Goal: Task Accomplishment & Management: Use online tool/utility

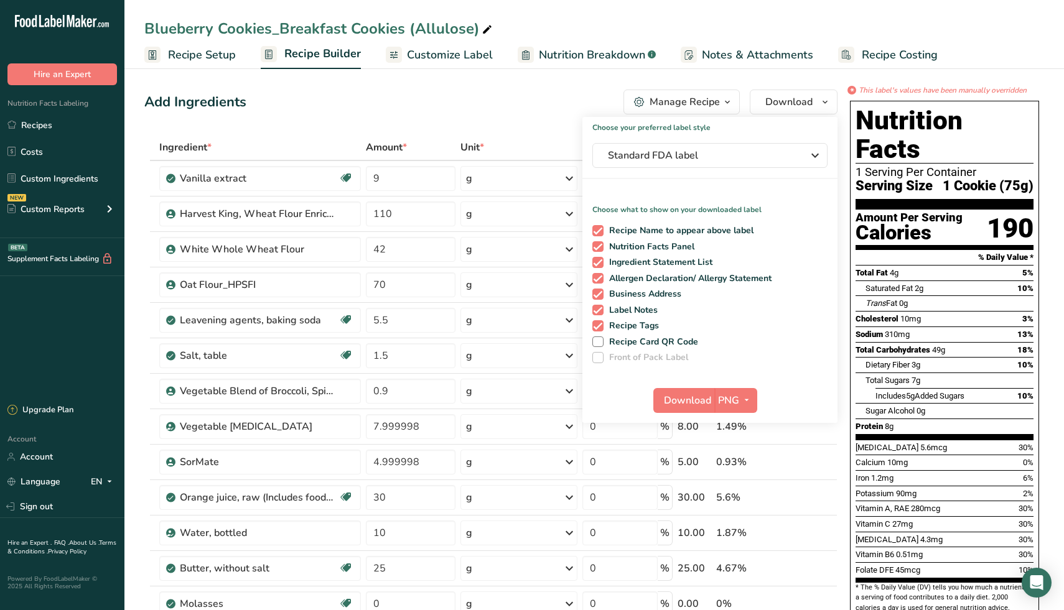
click at [388, 90] on div "Add Ingredients Manage Recipe Delete Recipe Duplicate Recipe Scale Recipe Save …" at bounding box center [490, 102] width 693 height 25
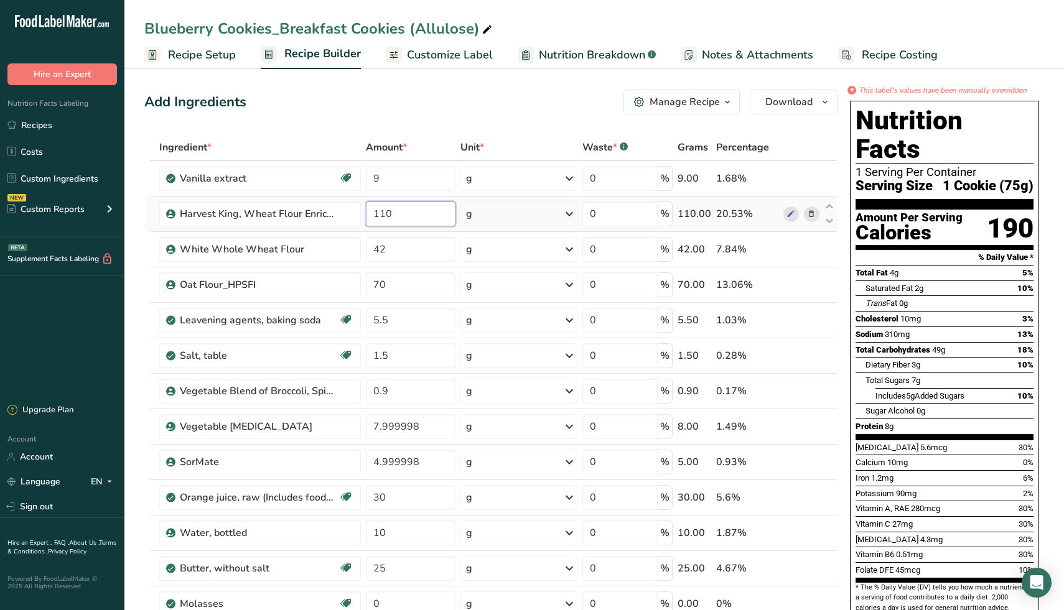
click at [431, 217] on input "110" at bounding box center [411, 214] width 90 height 25
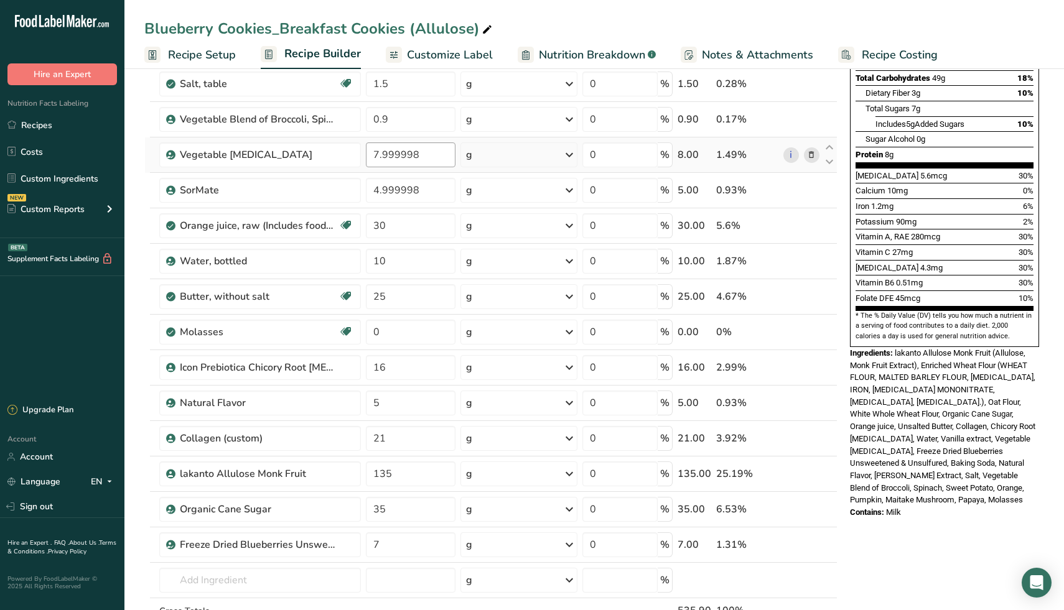
scroll to position [273, 0]
click at [398, 472] on div "Ingredient * Amount * Unit * Waste * .a-a{fill:#347362;}.b-a{fill:#fff;} Grams …" at bounding box center [490, 269] width 693 height 814
type input "100"
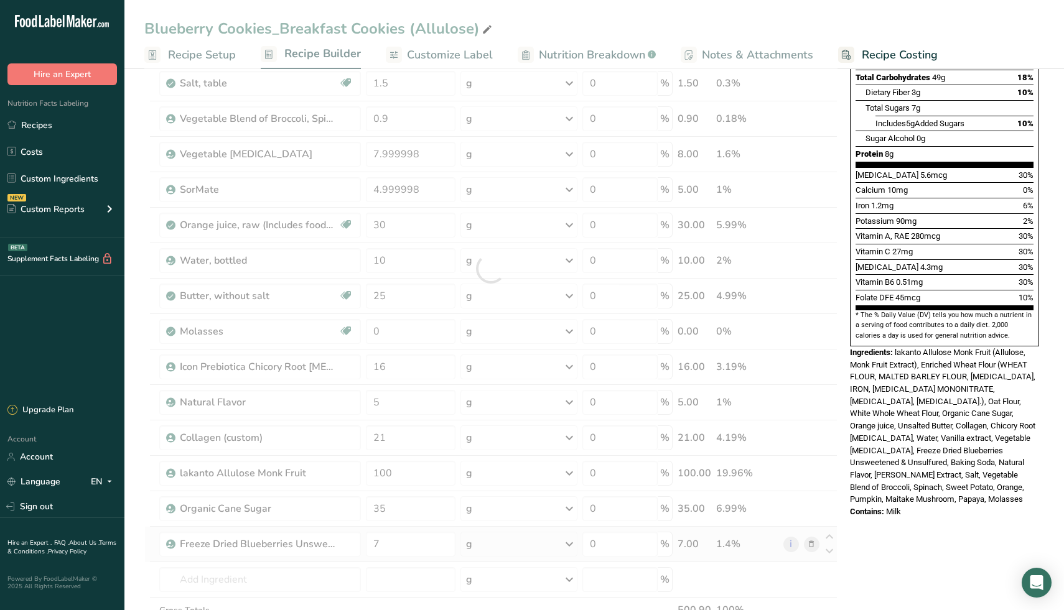
click at [738, 545] on div "Ingredient * Amount * Unit * Waste * .a-a{fill:#347362;}.b-a{fill:#fff;} Grams …" at bounding box center [490, 269] width 693 height 814
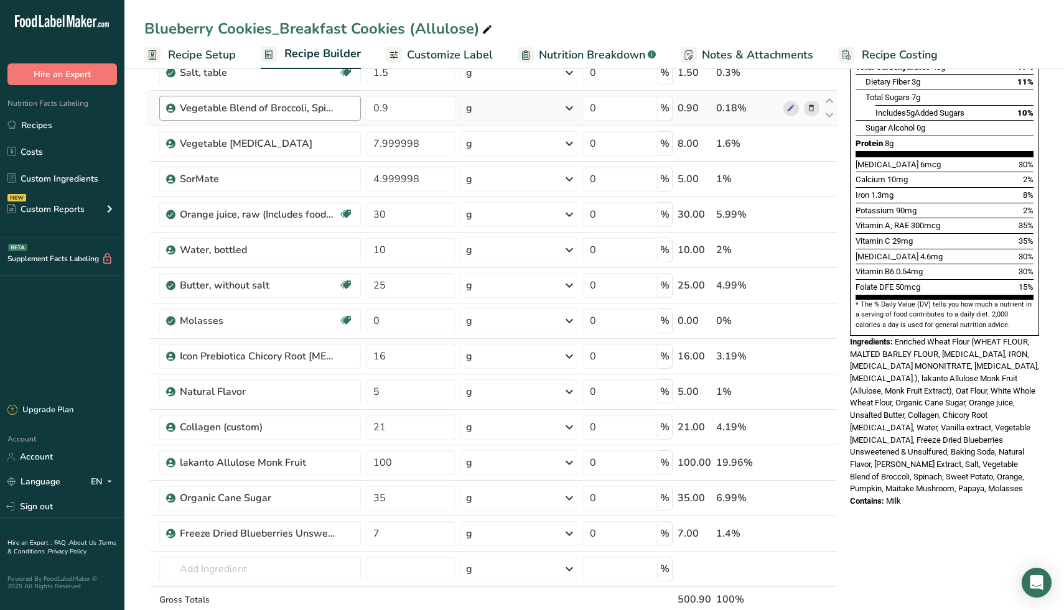
scroll to position [284, 0]
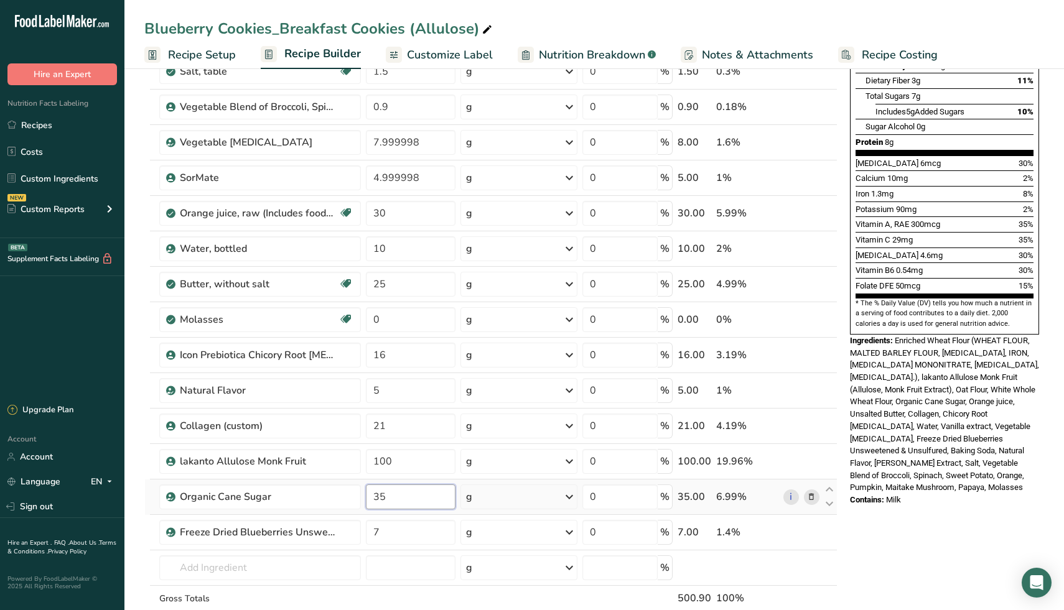
click at [417, 494] on input "35" at bounding box center [411, 497] width 90 height 25
click at [893, 519] on div "* This label's values have been manually overridden Nutrition Facts 1 Serving P…" at bounding box center [944, 465] width 199 height 1330
click at [394, 498] on input "34" at bounding box center [411, 497] width 90 height 25
type input "36"
click at [900, 561] on div "* This label's values have been manually overridden Nutrition Facts 1 Serving P…" at bounding box center [944, 465] width 199 height 1330
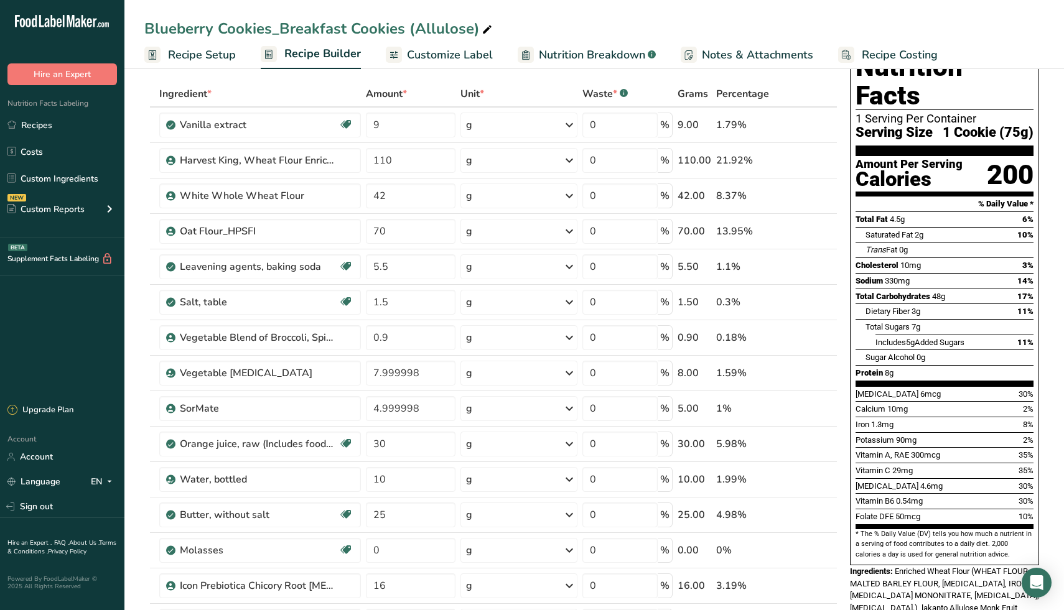
scroll to position [0, 0]
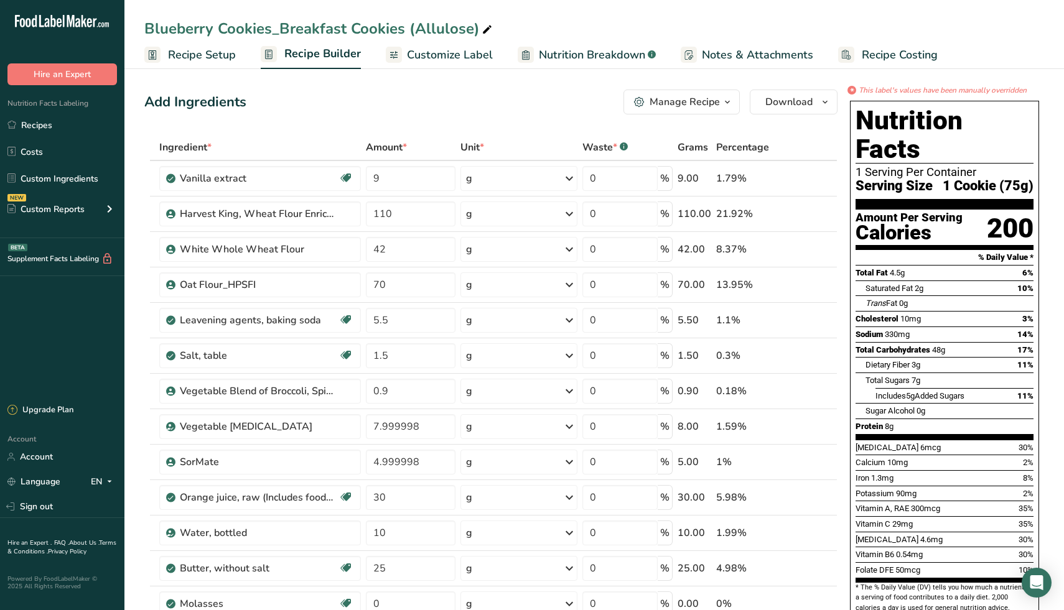
click at [218, 54] on span "Recipe Setup" at bounding box center [202, 55] width 68 height 17
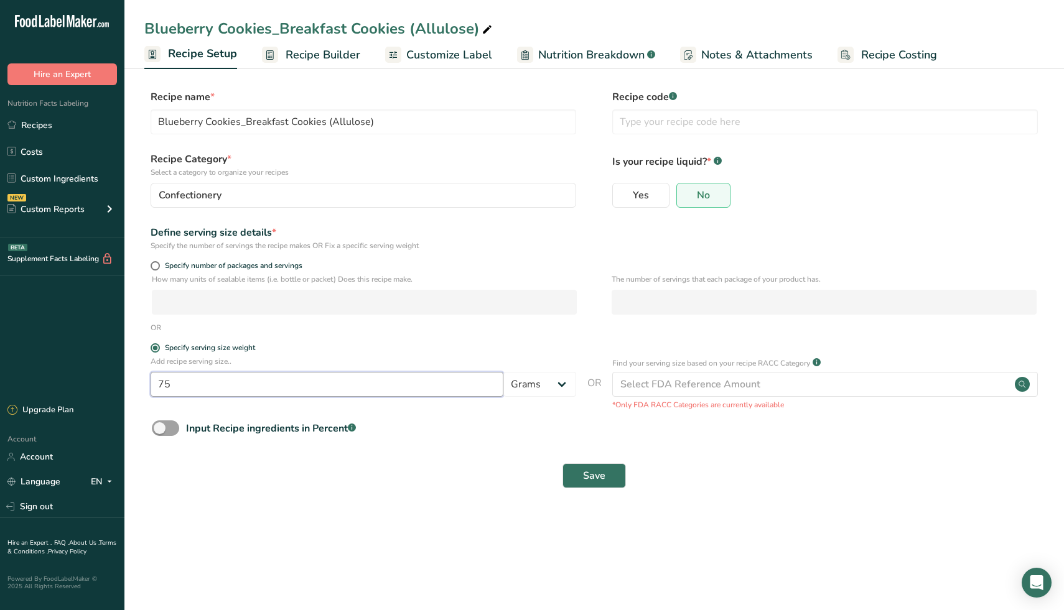
click at [203, 390] on input "75" at bounding box center [327, 384] width 353 height 25
type input "72"
click at [605, 469] on button "Save" at bounding box center [593, 475] width 63 height 25
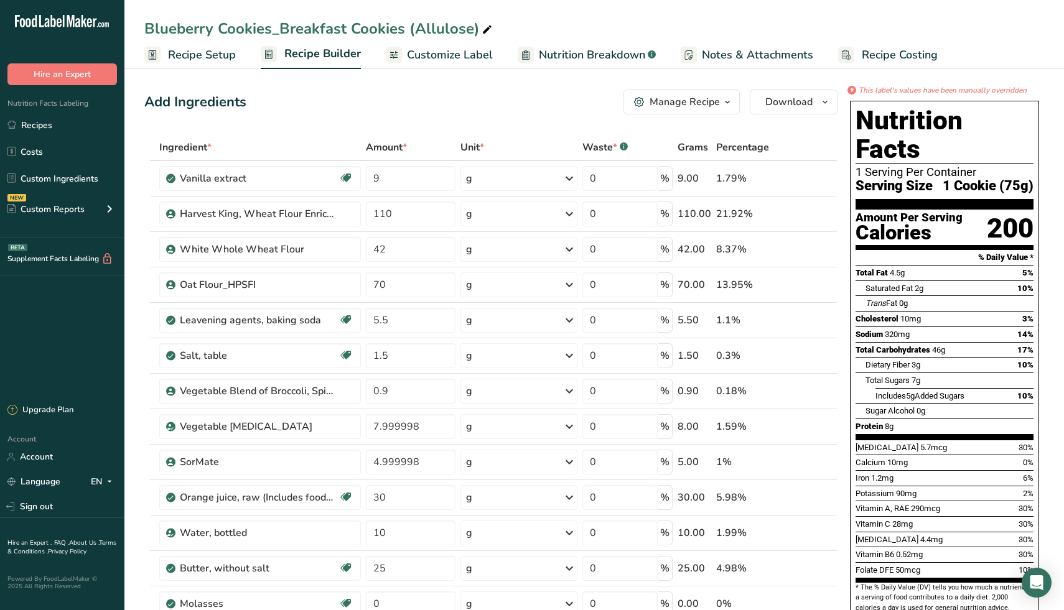
click at [469, 101] on div "Add Ingredients Manage Recipe Delete Recipe Duplicate Recipe Scale Recipe Save …" at bounding box center [490, 102] width 693 height 25
click at [416, 58] on span "Customize Label" at bounding box center [450, 55] width 86 height 17
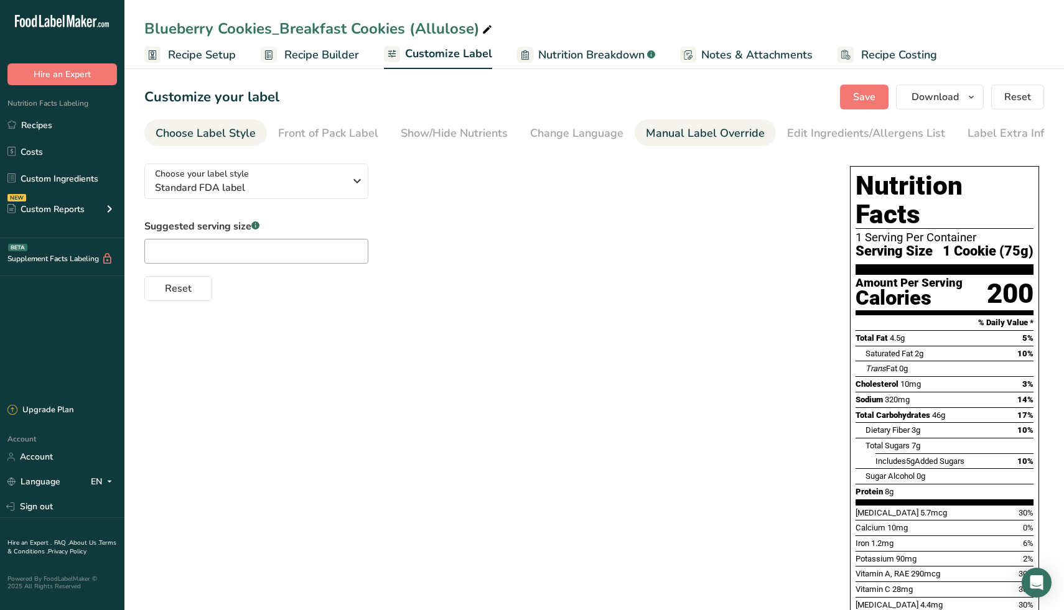
click at [714, 138] on div "Manual Label Override" at bounding box center [705, 133] width 119 height 17
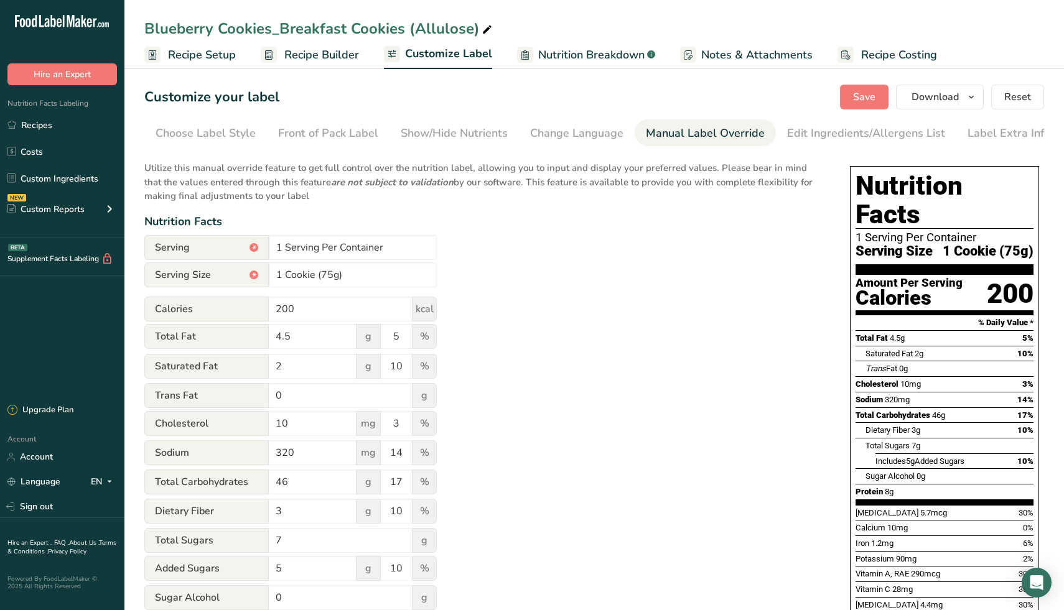
scroll to position [0, 4]
click at [332, 277] on input "1 Cookie (75g)" at bounding box center [353, 275] width 168 height 25
type input "1 Cookie (72g)"
click at [557, 292] on div "Utilize this manual override feature to get full control over the nutrition lab…" at bounding box center [484, 546] width 681 height 784
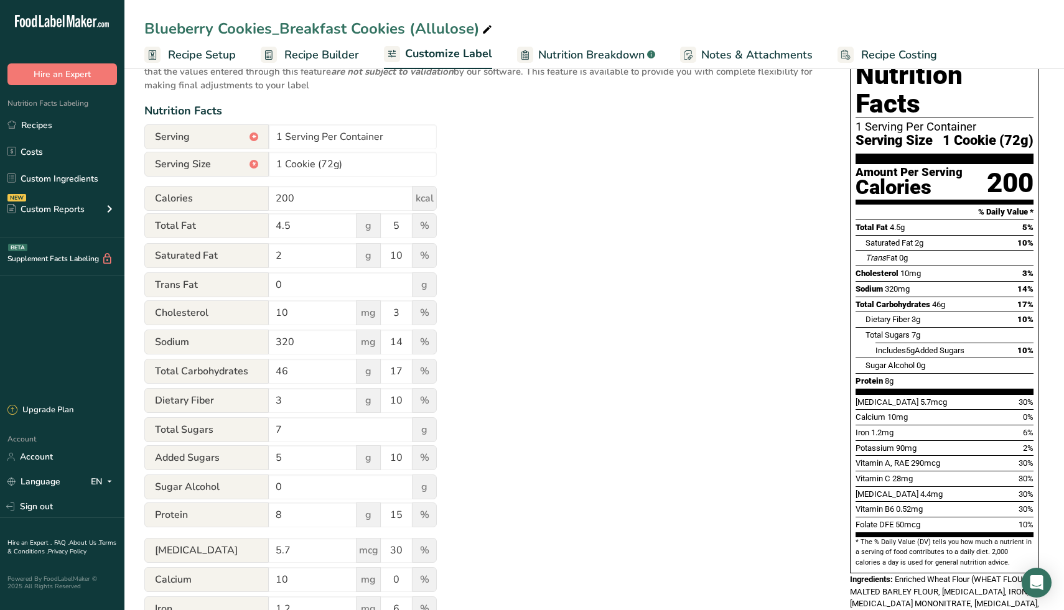
scroll to position [112, 0]
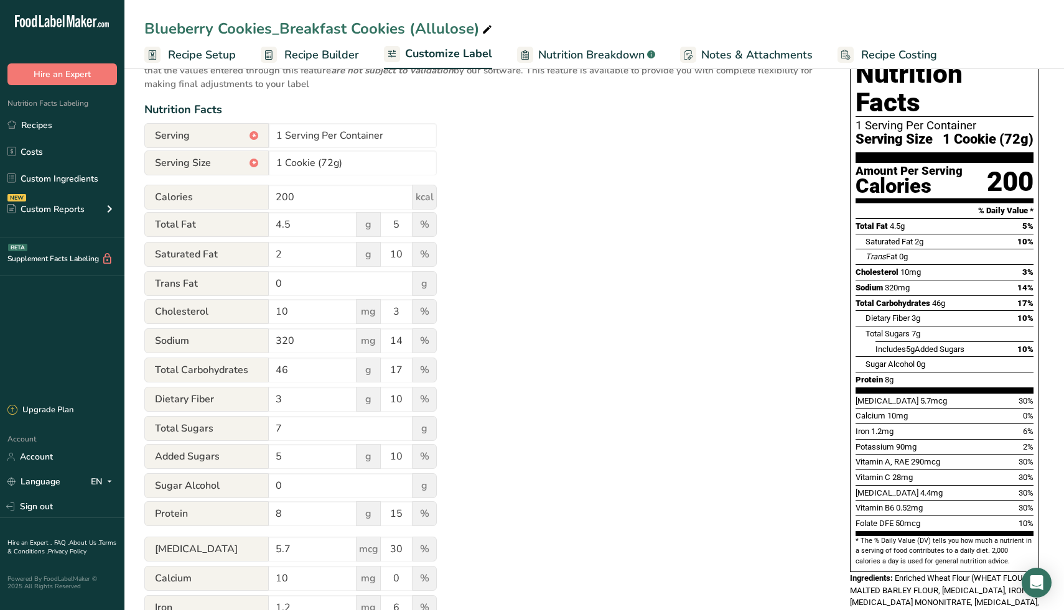
click at [518, 196] on div "Utilize this manual override feature to get full control over the nutrition lab…" at bounding box center [484, 434] width 681 height 784
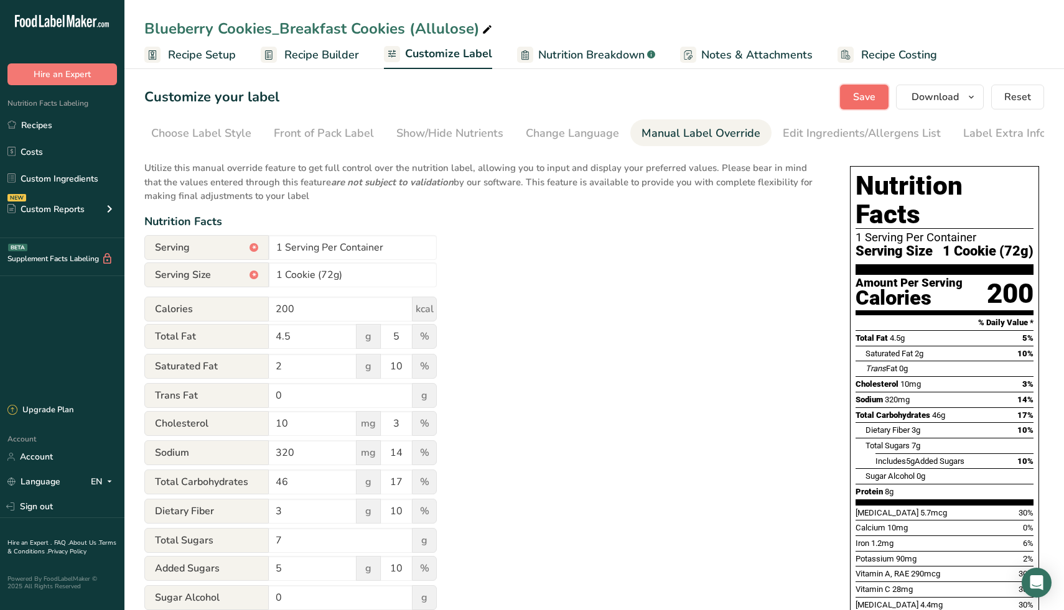
click at [863, 95] on span "Save" at bounding box center [864, 97] width 22 height 15
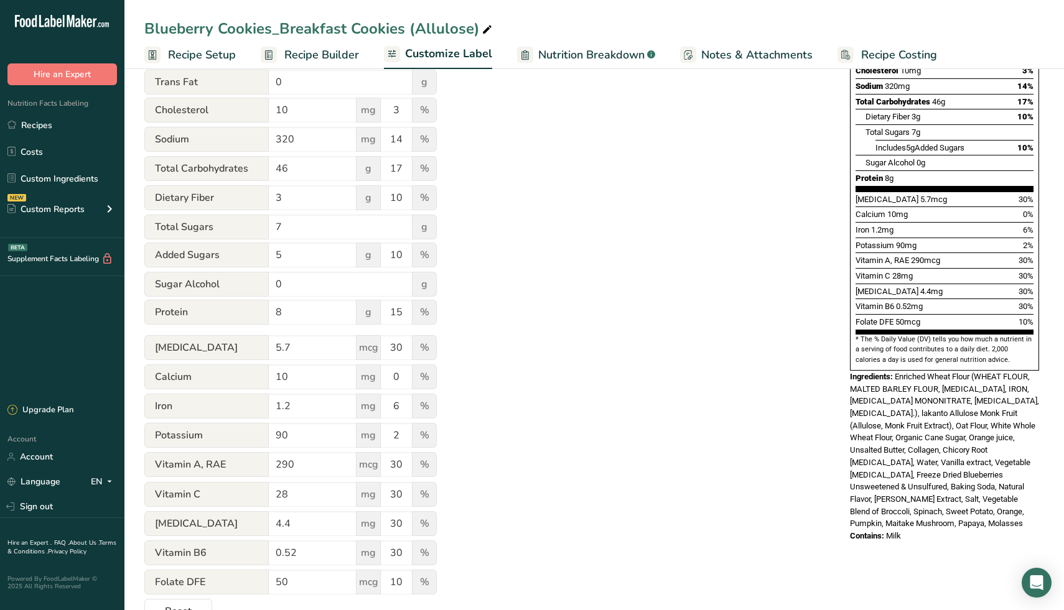
scroll to position [351, 0]
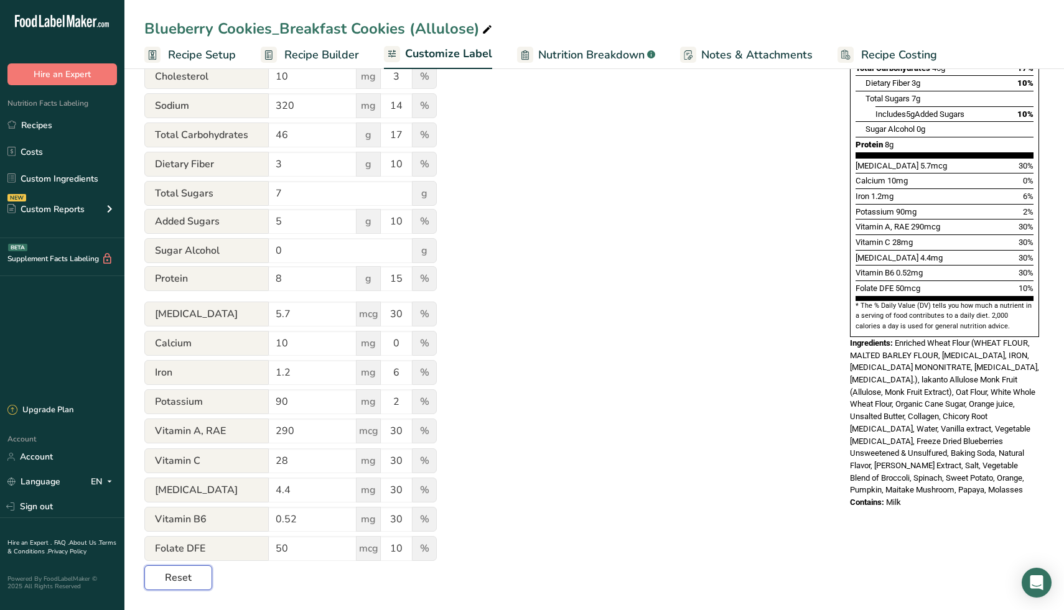
click at [169, 576] on span "Reset" at bounding box center [178, 578] width 27 height 15
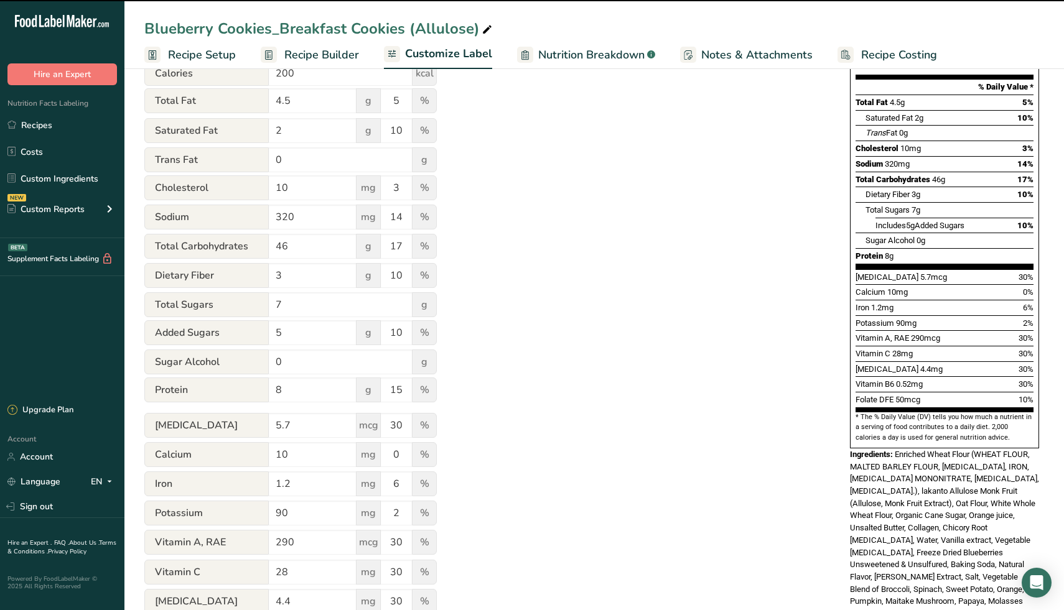
scroll to position [0, 0]
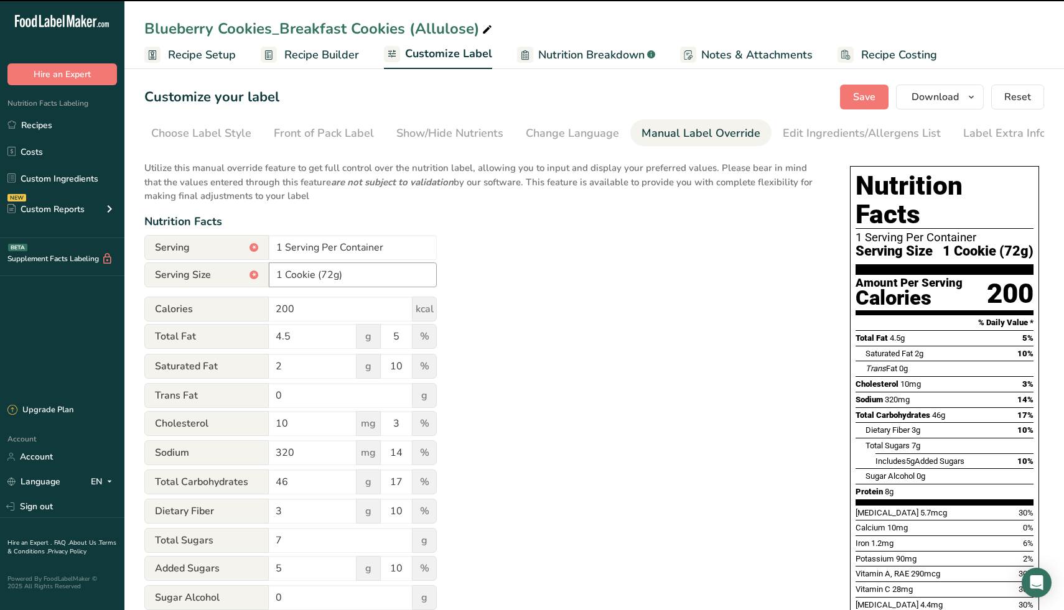
type input "7 Servings Per Container"
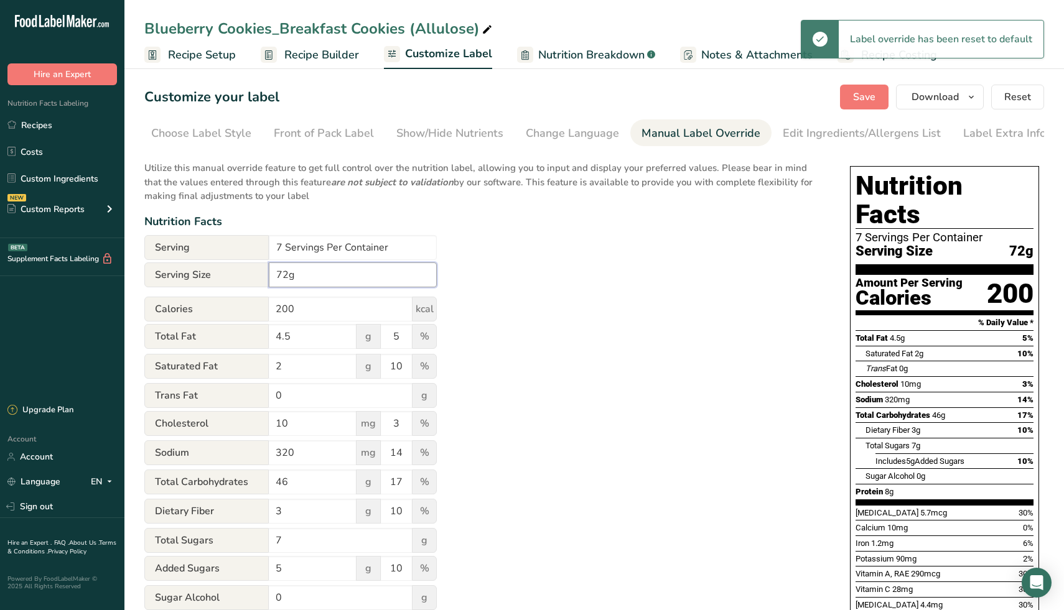
click at [273, 277] on input "72g" at bounding box center [353, 275] width 168 height 25
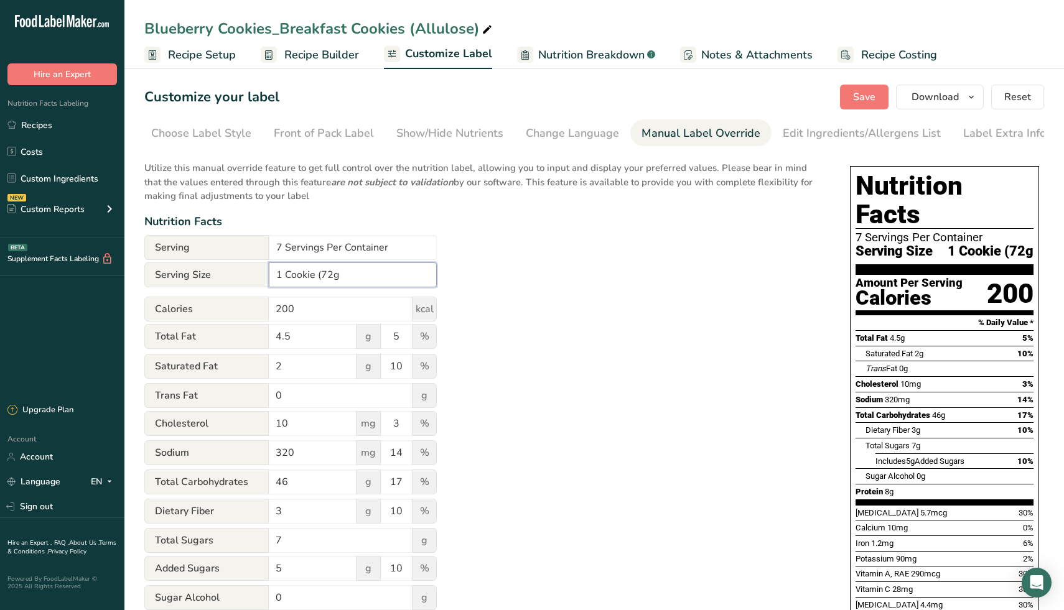
click at [375, 276] on input "1 Cookie (72g" at bounding box center [353, 275] width 168 height 25
type input "1 Cookie (72g)"
click at [580, 277] on div "Utilize this manual override feature to get full control over the nutrition lab…" at bounding box center [484, 546] width 681 height 784
click at [859, 95] on span "Save" at bounding box center [864, 97] width 22 height 15
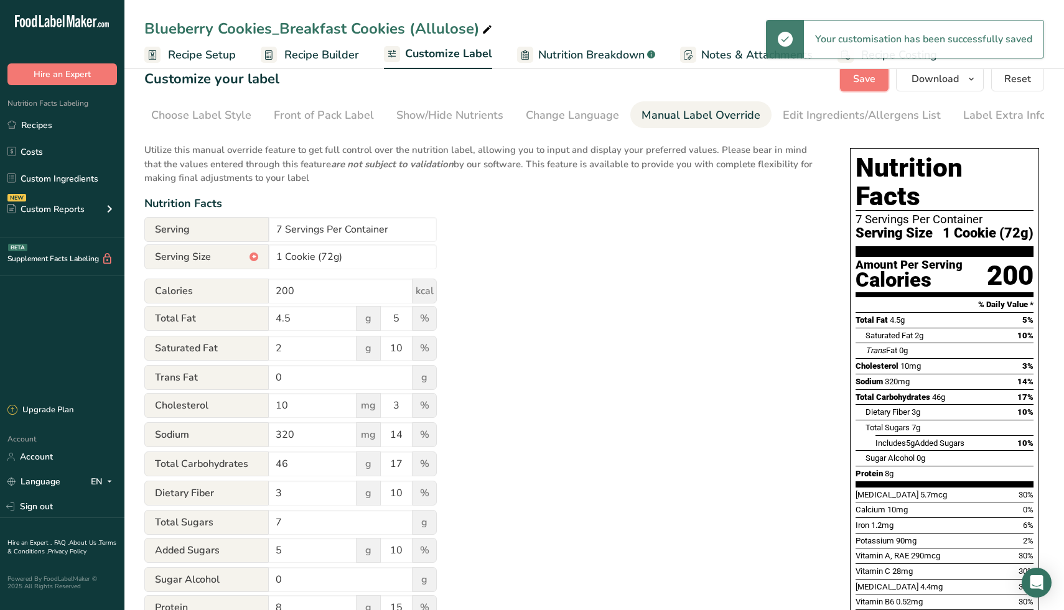
scroll to position [21, 0]
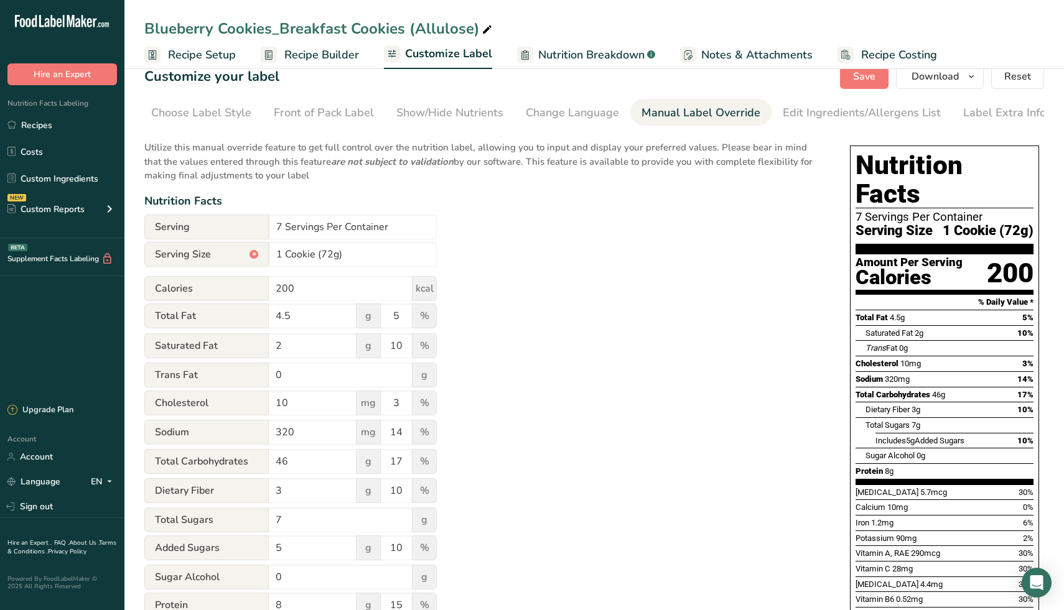
click at [733, 279] on div "Utilize this manual override feature to get full control over the nutrition lab…" at bounding box center [484, 525] width 681 height 784
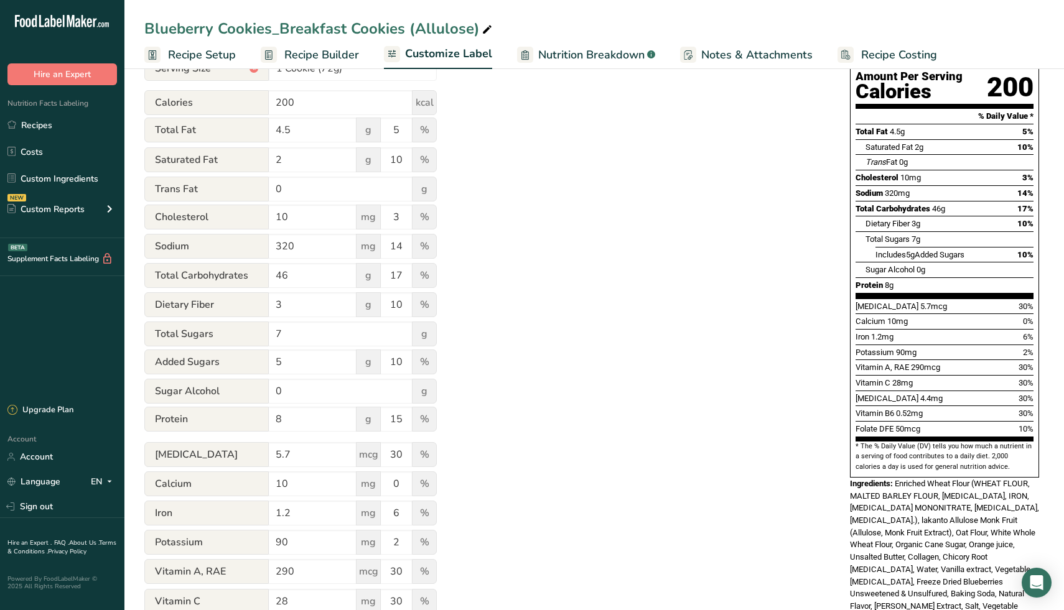
scroll to position [0, 0]
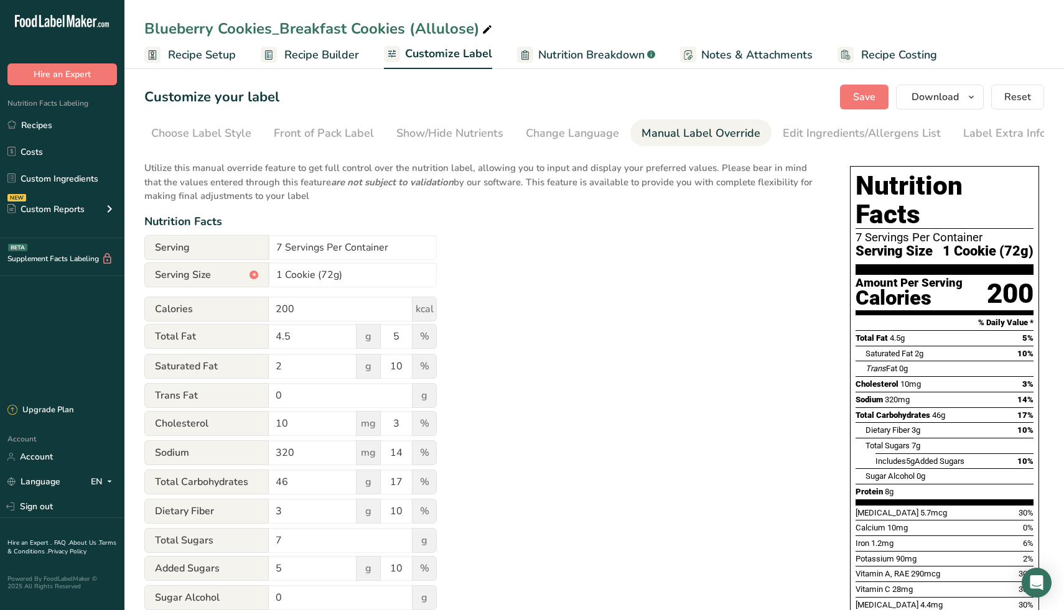
click at [331, 68] on ul "Recipe Setup Recipe Builder Customize Label Nutrition Breakdown .a-a{fill:#3473…" at bounding box center [593, 54] width 939 height 29
click at [322, 44] on link "Recipe Builder" at bounding box center [310, 55] width 98 height 28
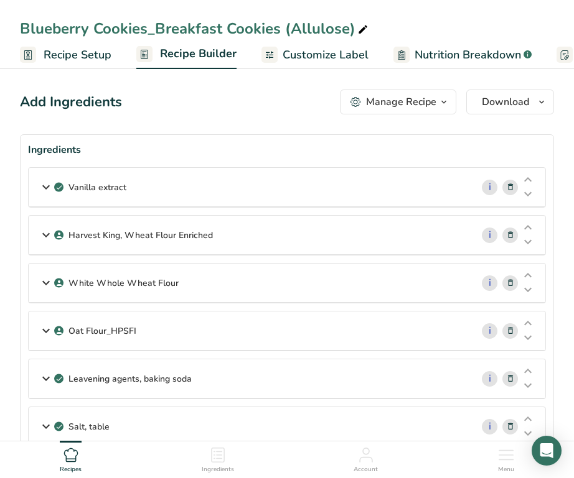
click at [103, 54] on span "Recipe Setup" at bounding box center [78, 55] width 68 height 17
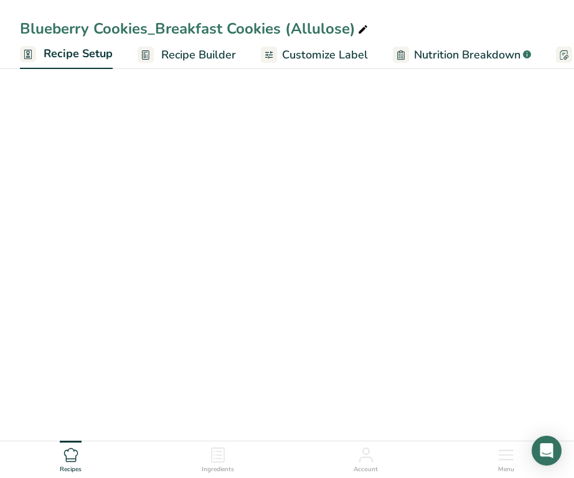
scroll to position [0, 4]
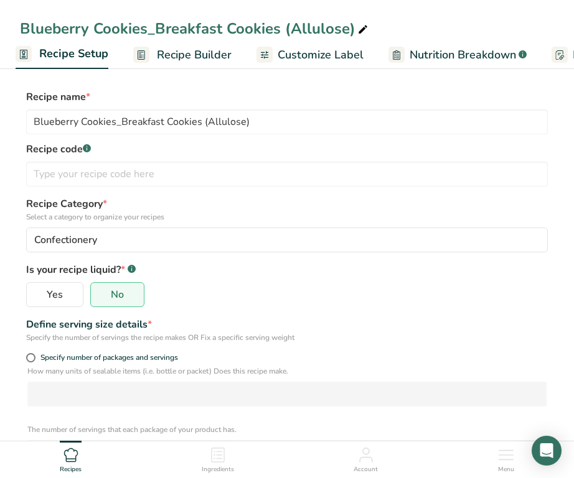
click at [197, 52] on span "Recipe Builder" at bounding box center [194, 55] width 75 height 17
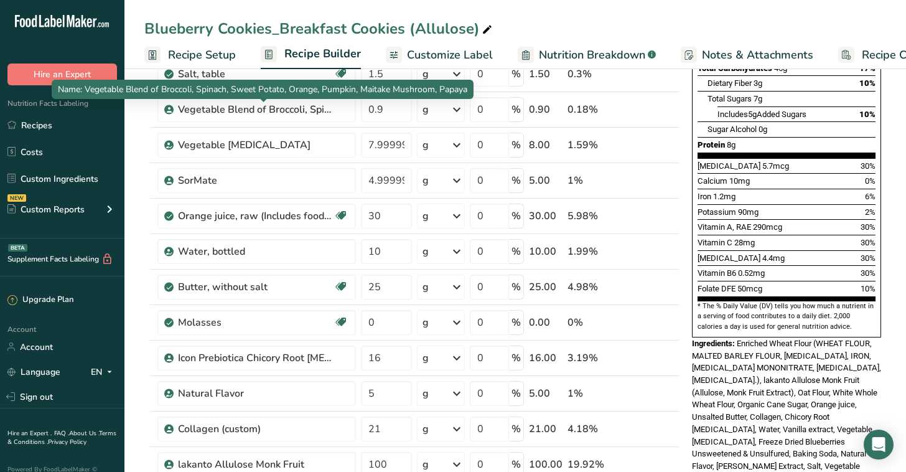
scroll to position [299, 0]
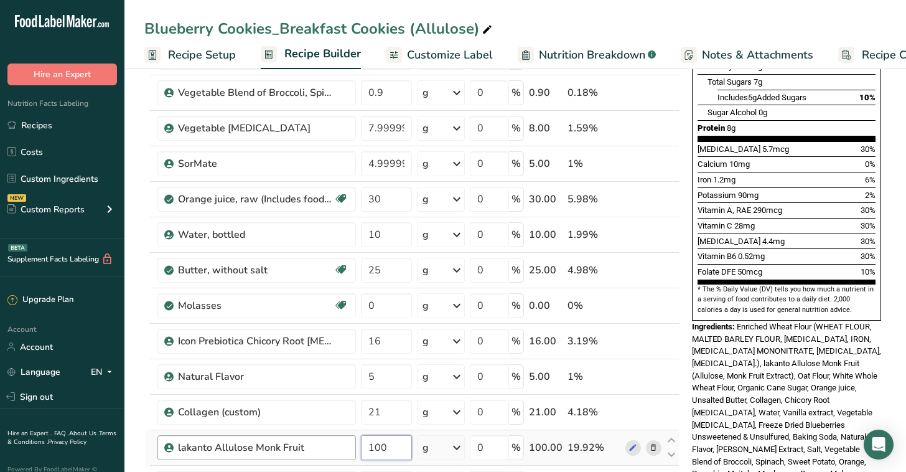
drag, startPoint x: 406, startPoint y: 445, endPoint x: 325, endPoint y: 444, distance: 80.9
click at [325, 444] on tr "lakanto Allulose Monk Fruit 100 g Weight Units g kg mg See more Volume Units l …" at bounding box center [412, 447] width 534 height 35
click at [691, 340] on div "Nutrition Facts 7 Servings Per Container Serving Size 1 Cookie (72g) Amount Per…" at bounding box center [786, 147] width 199 height 700
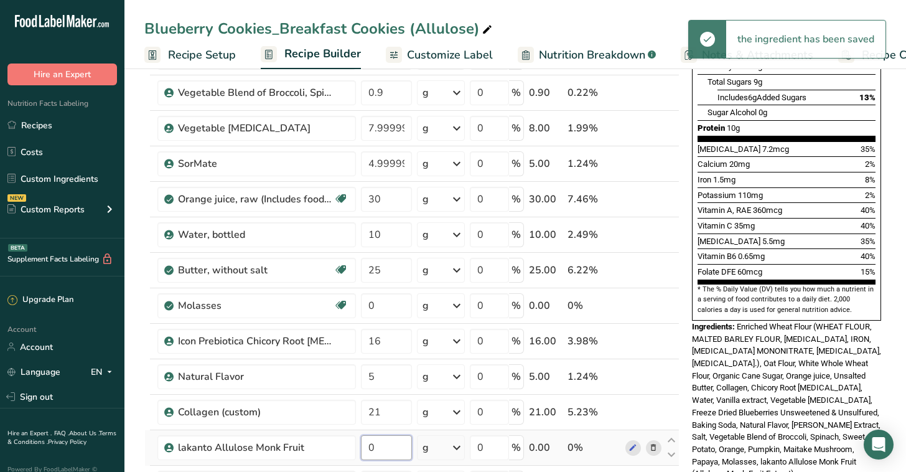
click at [384, 439] on input "0" at bounding box center [386, 447] width 50 height 25
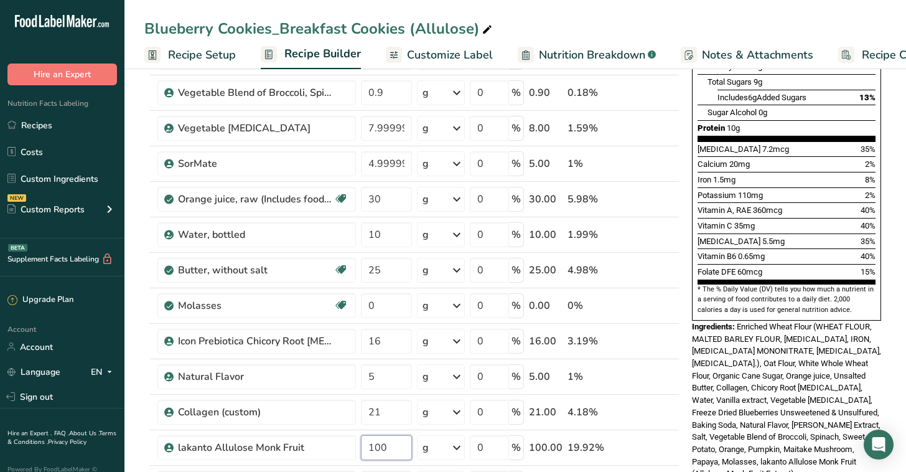
type input "100"
click at [681, 440] on div "Add Ingredients Manage Recipe Delete Recipe Duplicate Recipe Scale Recipe Save …" at bounding box center [415, 457] width 543 height 1343
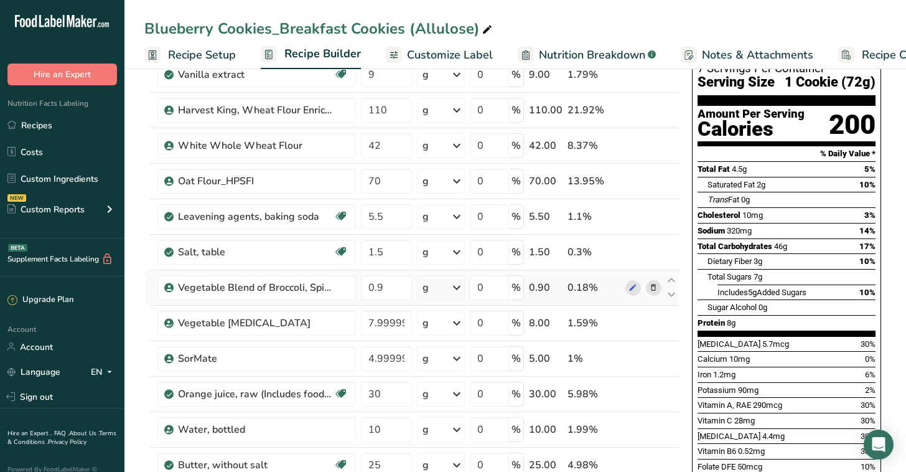
scroll to position [116, 0]
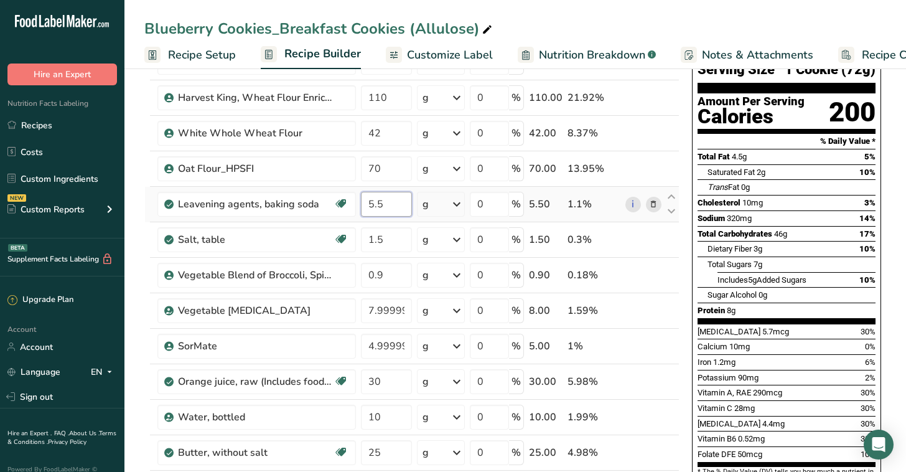
click at [400, 203] on input "5.5" at bounding box center [386, 204] width 50 height 25
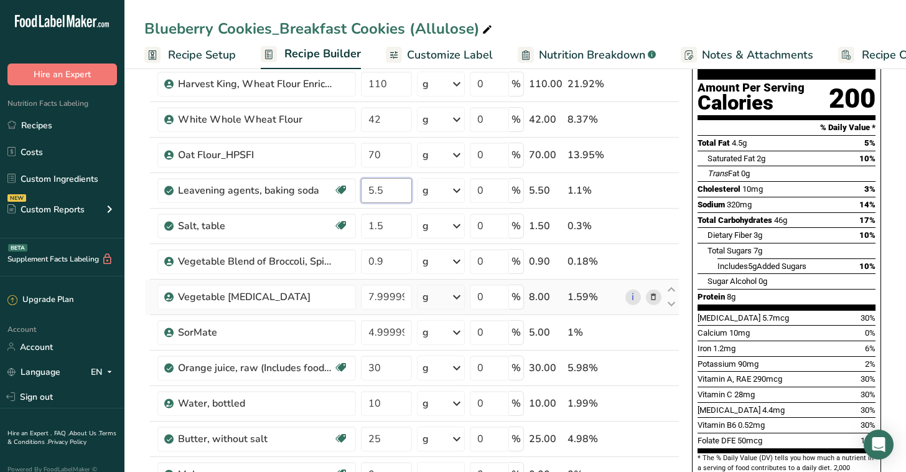
scroll to position [133, 0]
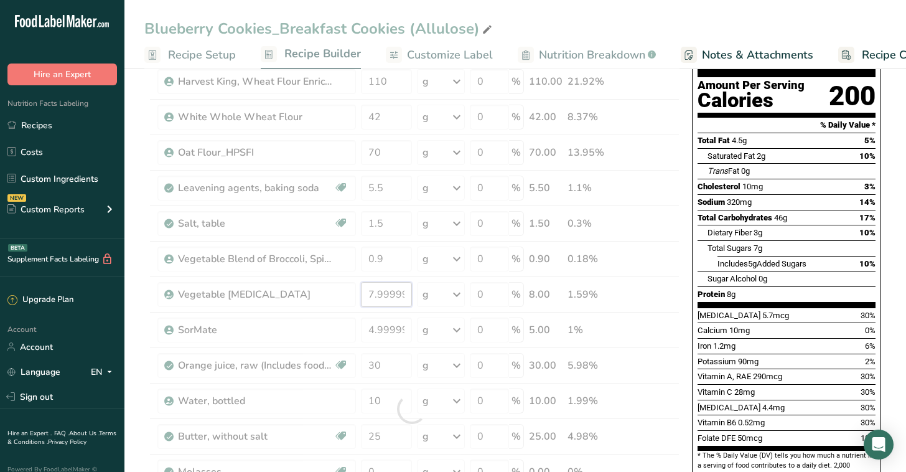
drag, startPoint x: 365, startPoint y: 291, endPoint x: 444, endPoint y: 291, distance: 79.0
click at [444, 291] on div "Ingredient * Amount * Unit * Waste * .a-a{fill:#347362;}.b-a{fill:#fff;} Grams …" at bounding box center [411, 409] width 535 height 814
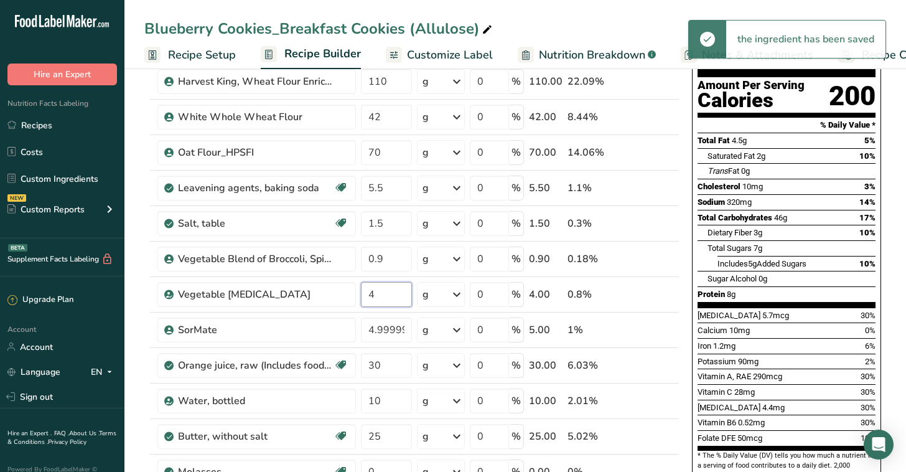
type input "4"
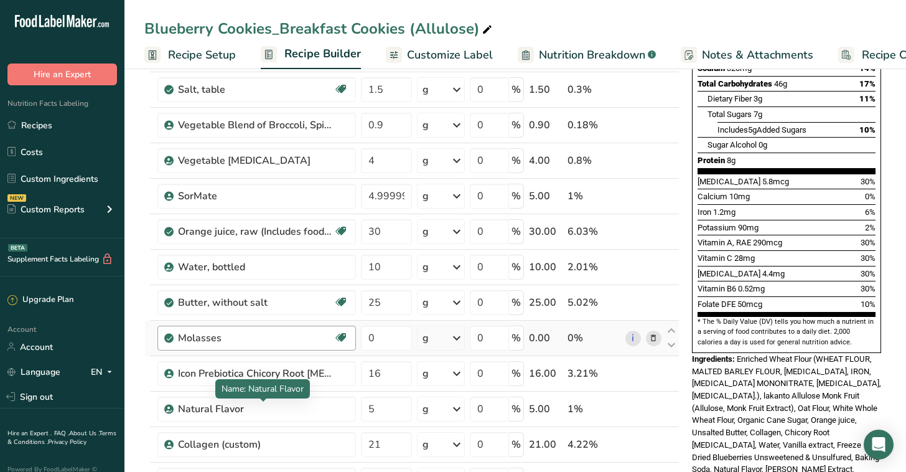
scroll to position [266, 0]
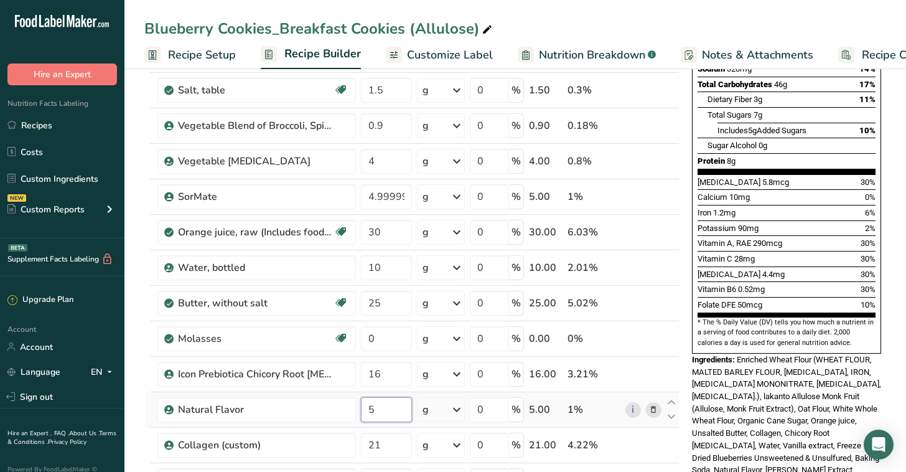
click at [394, 409] on input "5" at bounding box center [386, 409] width 50 height 25
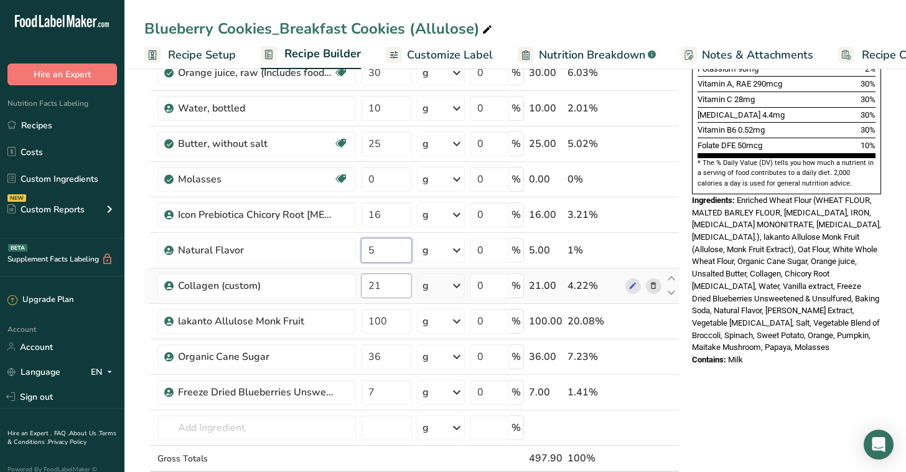
scroll to position [442, 0]
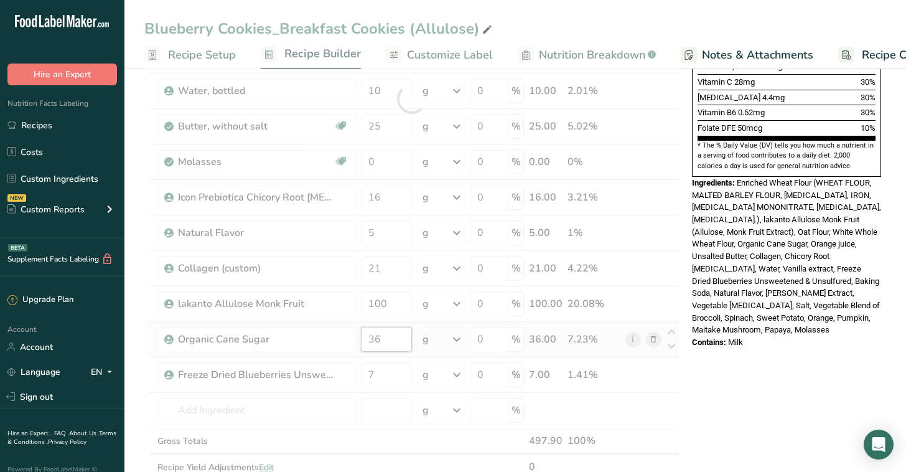
click at [398, 343] on div "Ingredient * Amount * Unit * Waste * .a-a{fill:#347362;}.b-a{fill:#fff;} Grams …" at bounding box center [411, 99] width 535 height 814
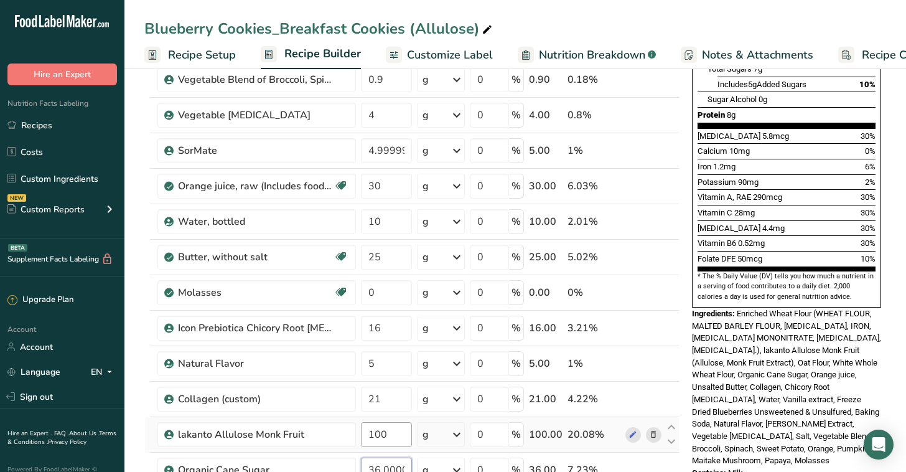
scroll to position [340, 0]
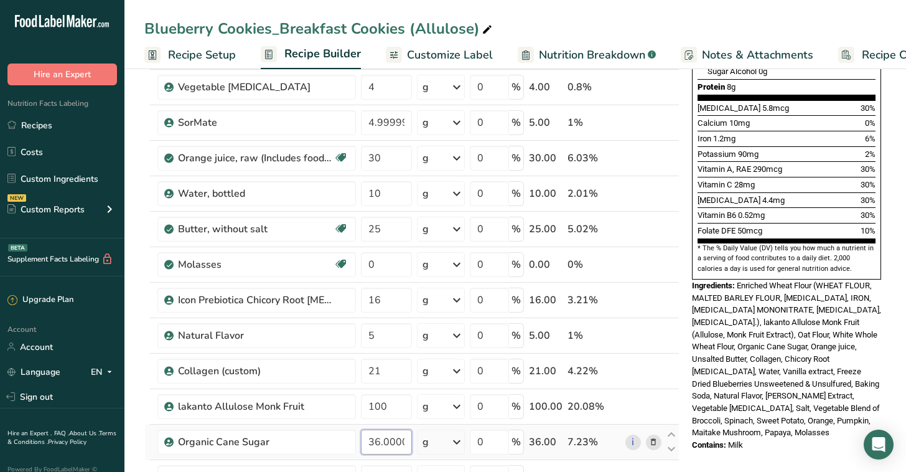
click at [378, 443] on input "36.000002" at bounding box center [386, 441] width 50 height 25
click at [787, 449] on div "* This label's values have been manually overridden Nutrition Facts 7 Servings …" at bounding box center [786, 416] width 199 height 1343
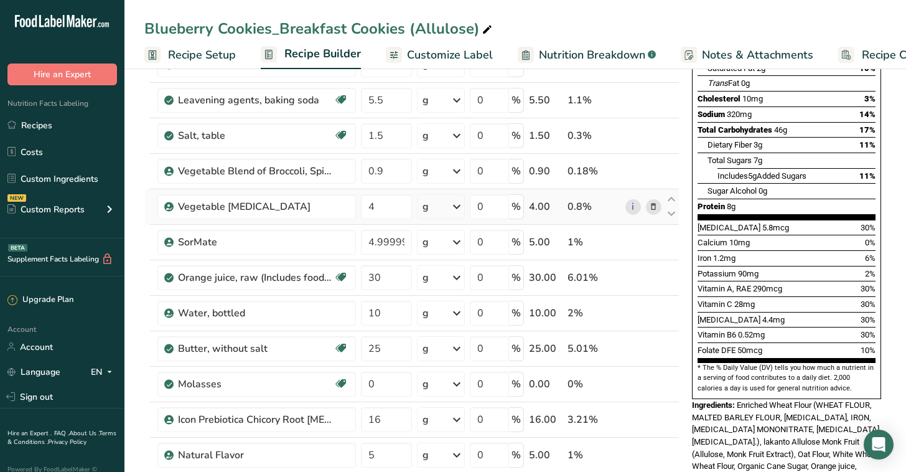
scroll to position [328, 0]
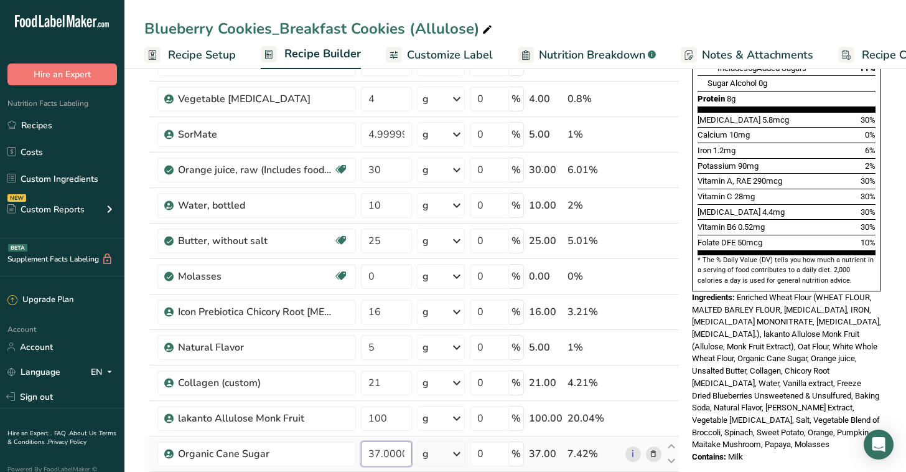
click at [378, 452] on input "37.000002" at bounding box center [386, 453] width 50 height 25
click at [819, 443] on div "* This label's values have been manually overridden Nutrition Facts 7 Servings …" at bounding box center [786, 428] width 199 height 1343
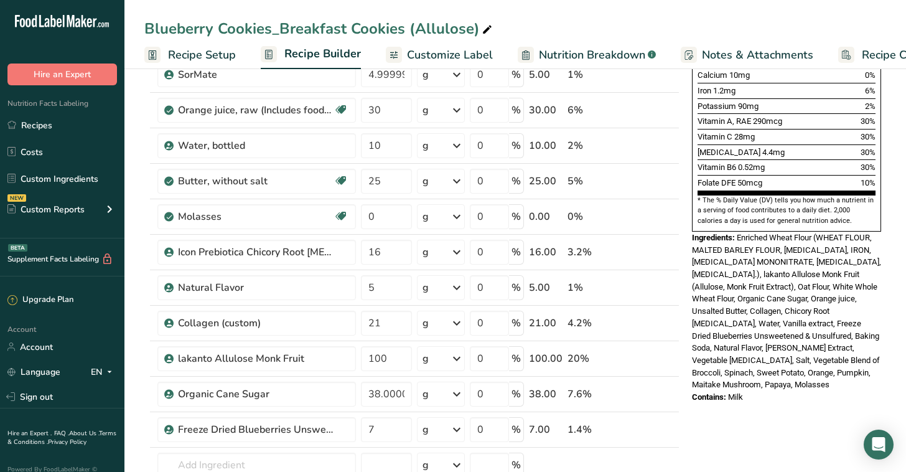
scroll to position [388, 0]
drag, startPoint x: 367, startPoint y: 393, endPoint x: 417, endPoint y: 392, distance: 49.8
click at [417, 392] on tr "Organic Cane Sugar 38.000002 g Weight Units g kg mg See more Volume Units l Vol…" at bounding box center [412, 393] width 534 height 35
click at [786, 415] on div "* This label's values have been manually overridden Nutrition Facts 7 Servings …" at bounding box center [786, 367] width 199 height 1343
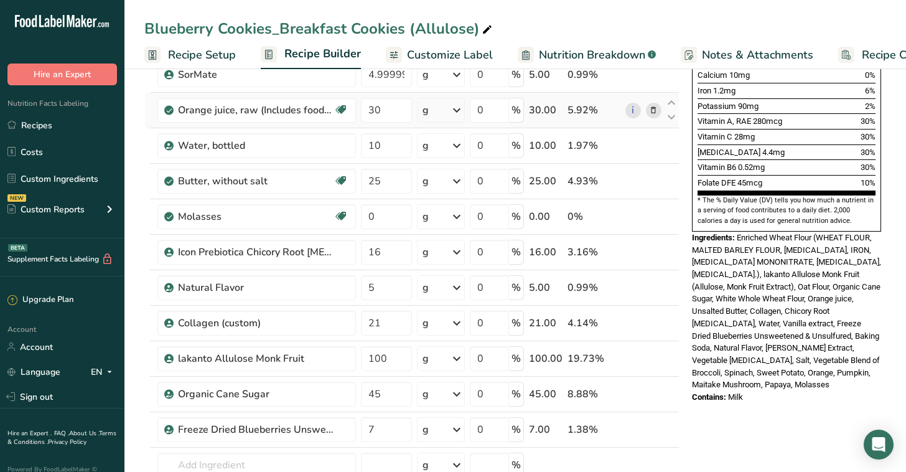
scroll to position [411, 0]
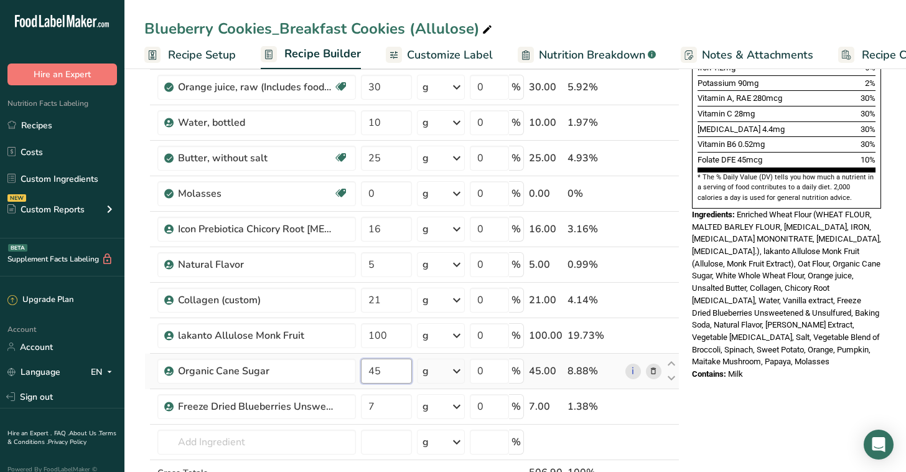
click at [398, 376] on input "45" at bounding box center [386, 370] width 50 height 25
type input "4"
click at [814, 369] on div "* This label's values have been manually overridden Nutrition Facts 7 Servings …" at bounding box center [786, 345] width 199 height 1343
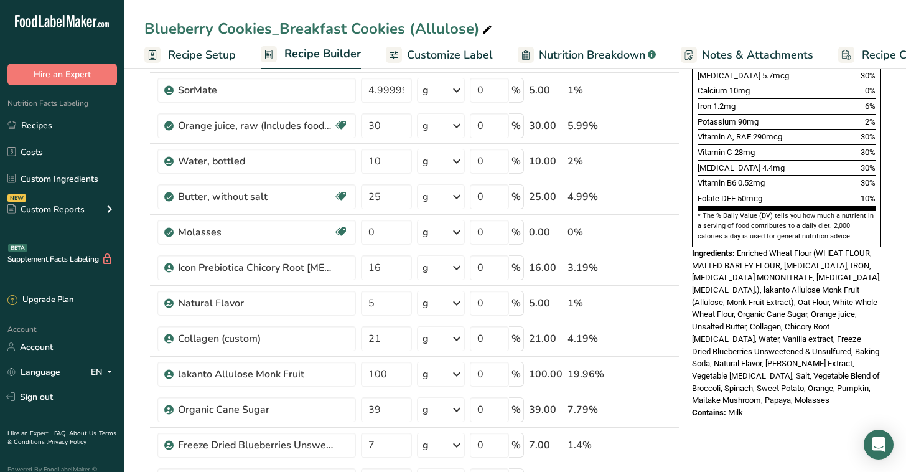
scroll to position [370, 0]
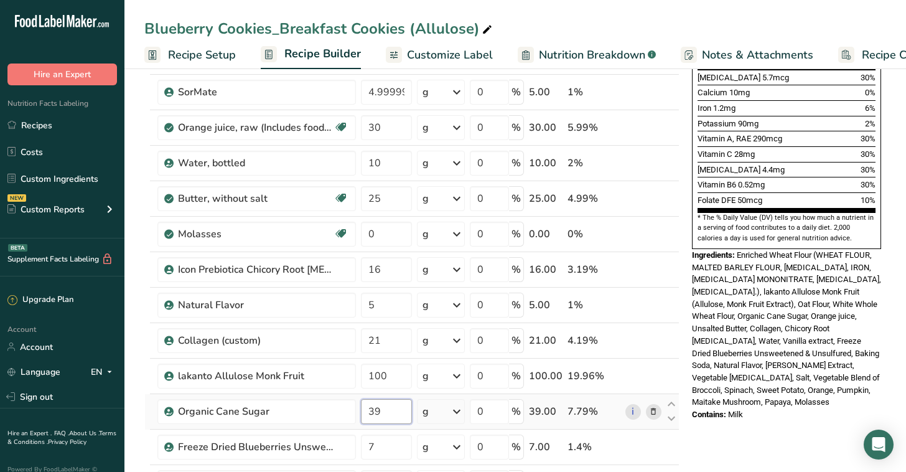
click at [400, 409] on input "39" at bounding box center [386, 411] width 50 height 25
type input "38"
click at [695, 439] on div "* This label's values have been manually overridden Nutrition Facts 7 Servings …" at bounding box center [786, 385] width 199 height 1343
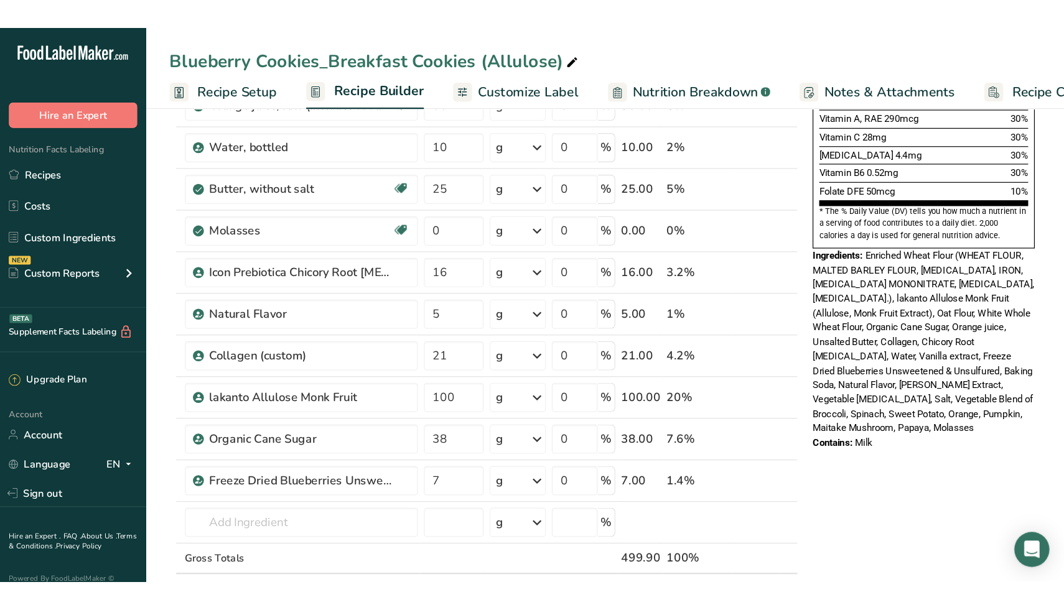
scroll to position [432, 0]
